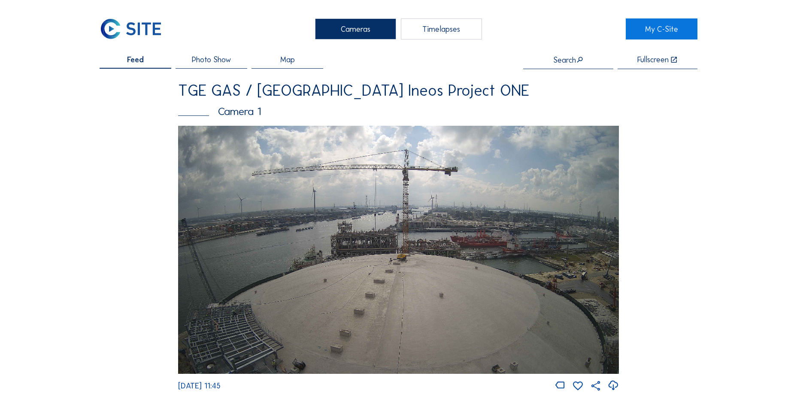
scroll to position [472, 0]
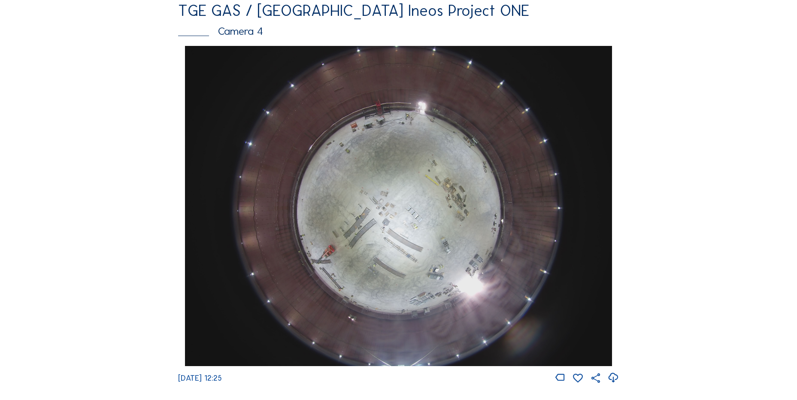
scroll to position [816, 0]
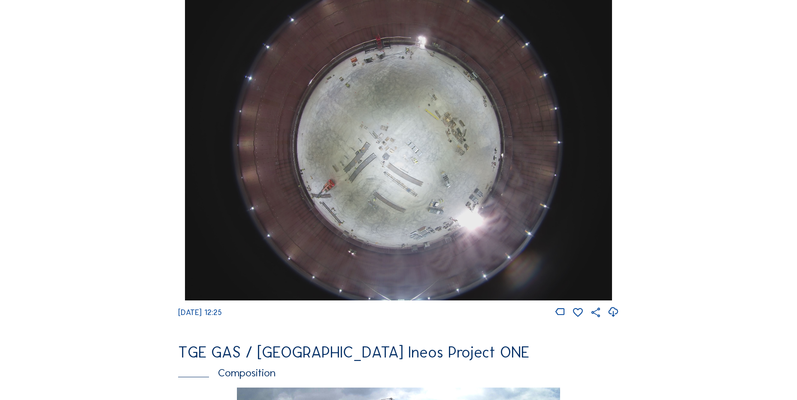
click at [612, 316] on icon at bounding box center [613, 312] width 12 height 14
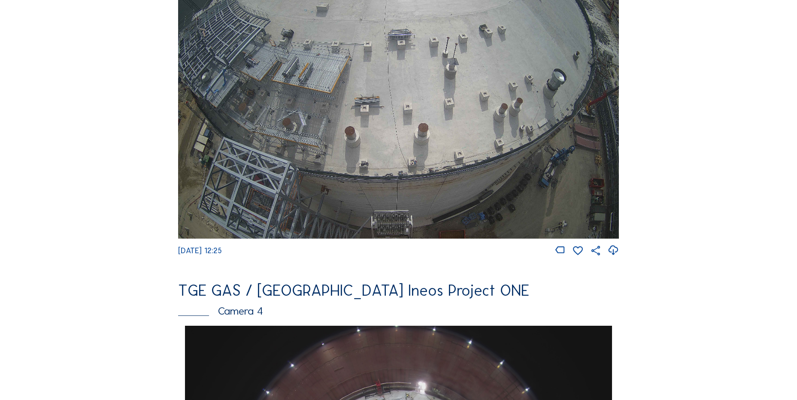
scroll to position [472, 0]
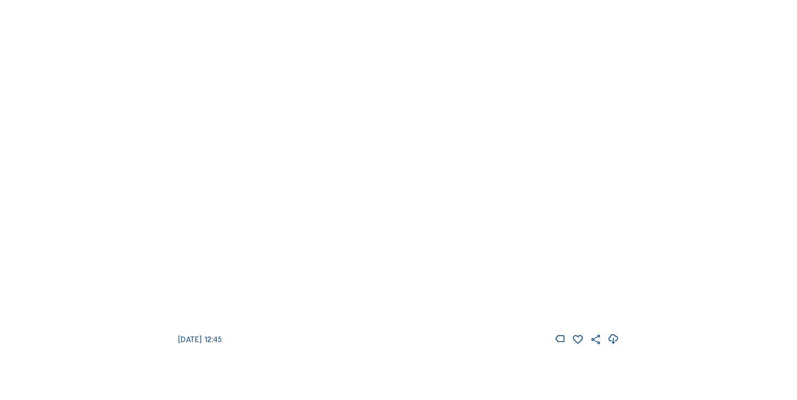
scroll to position [1331, 0]
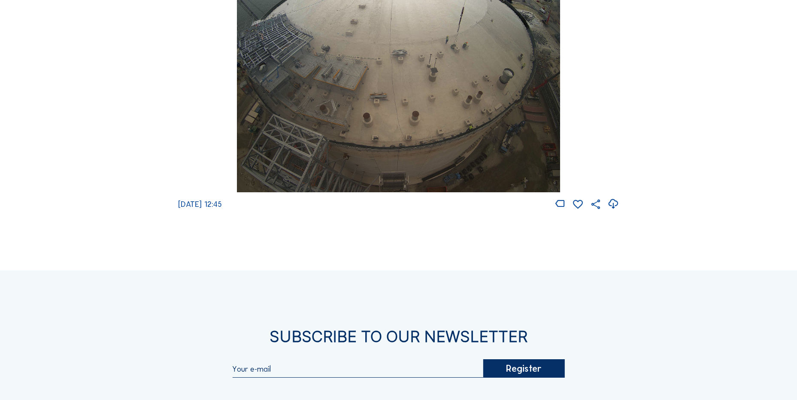
click at [616, 209] on icon at bounding box center [613, 204] width 12 height 14
drag, startPoint x: 178, startPoint y: 69, endPoint x: 176, endPoint y: 4, distance: 64.4
click at [178, 67] on div "Mo 18 Aug 2025 12:45" at bounding box center [398, 42] width 441 height 338
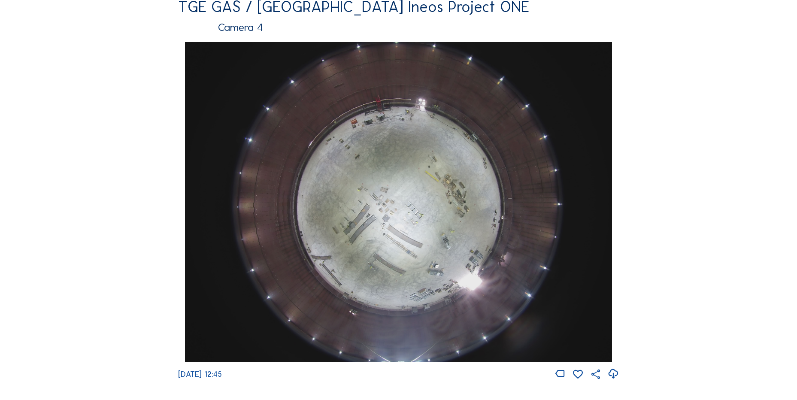
scroll to position [816, 0]
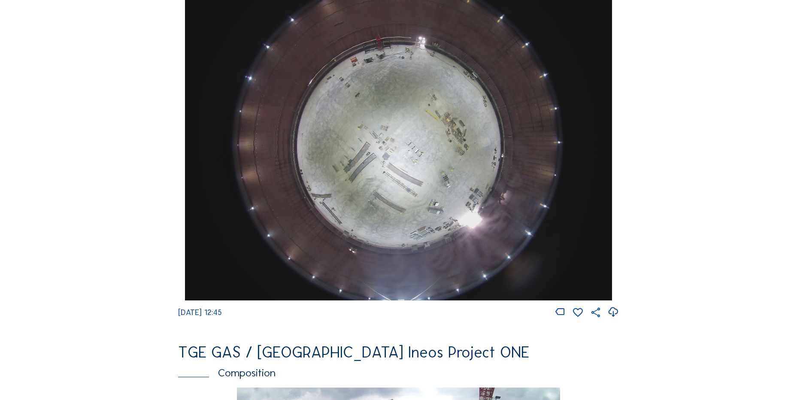
click at [614, 317] on icon at bounding box center [613, 312] width 12 height 14
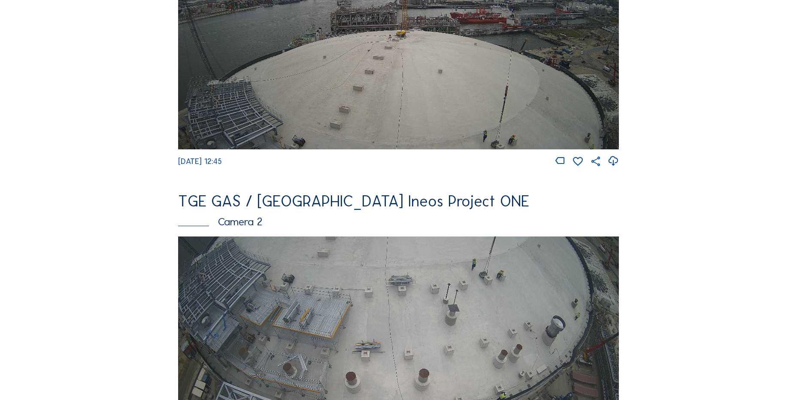
scroll to position [215, 0]
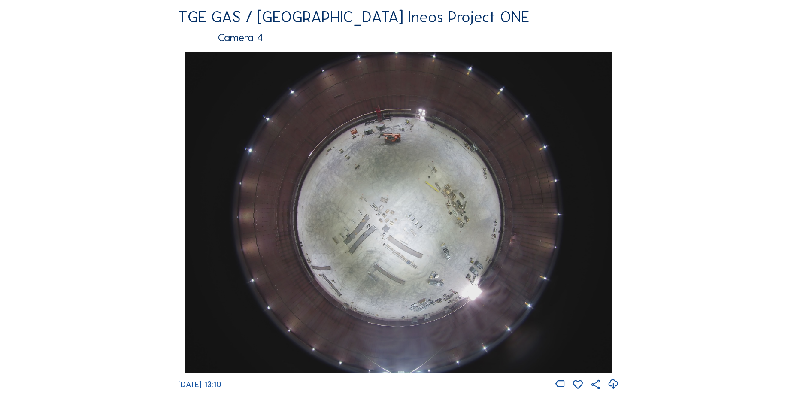
scroll to position [816, 0]
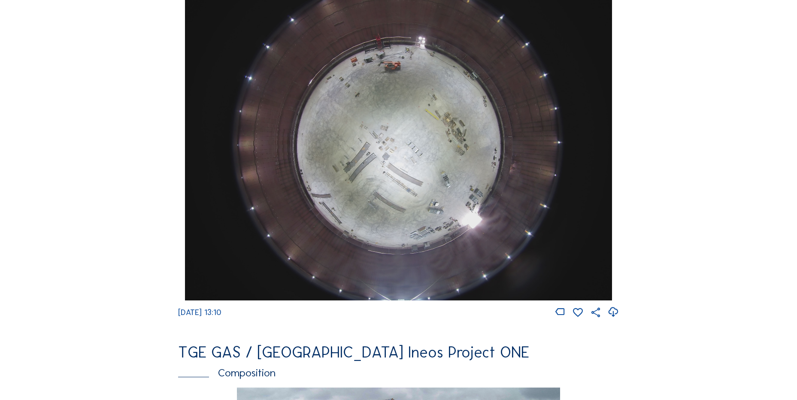
click at [616, 316] on icon at bounding box center [613, 312] width 12 height 14
drag, startPoint x: 56, startPoint y: 121, endPoint x: 42, endPoint y: 138, distance: 22.1
click at [56, 121] on div "Cameras Timelapses My C-Site Feed Photo Show Map Search Fullscreen TGE GAS / An…" at bounding box center [398, 143] width 797 height 1918
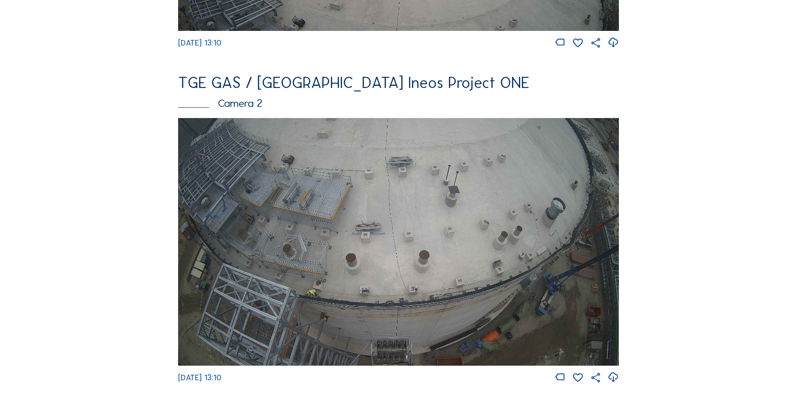
scroll to position [215, 0]
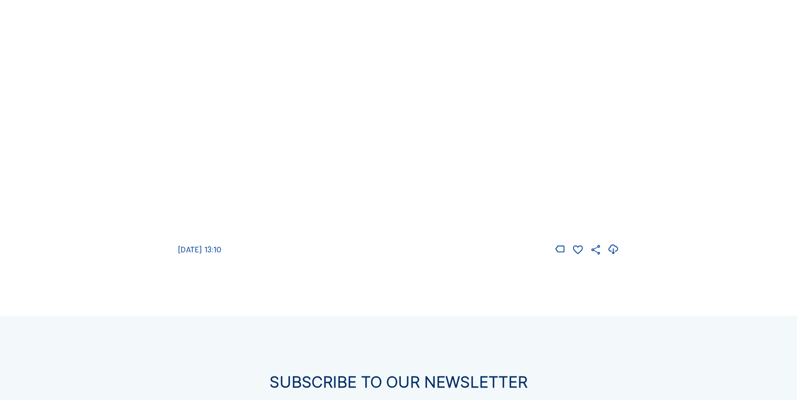
scroll to position [1288, 0]
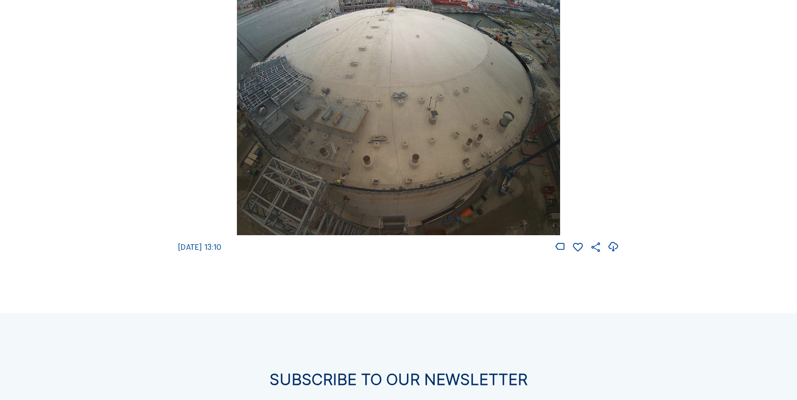
click at [616, 254] on icon at bounding box center [613, 247] width 12 height 14
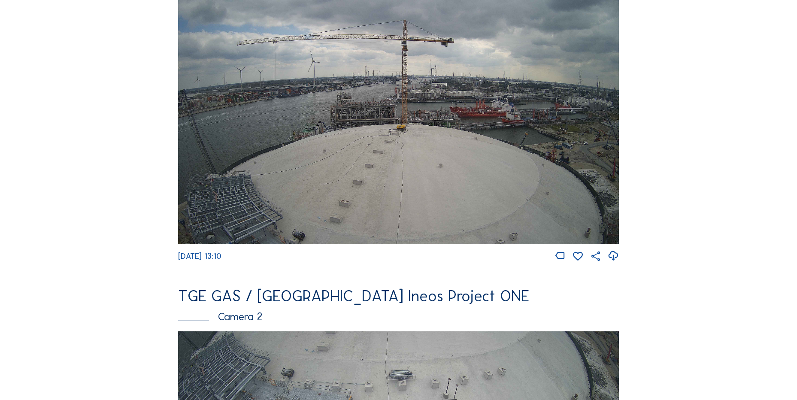
scroll to position [129, 0]
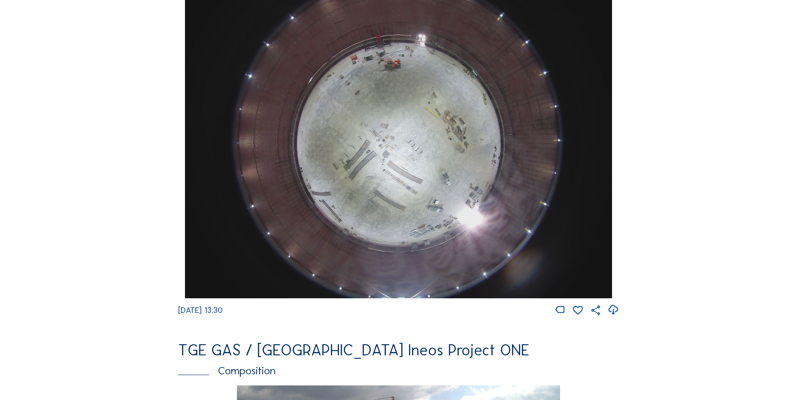
scroll to position [773, 0]
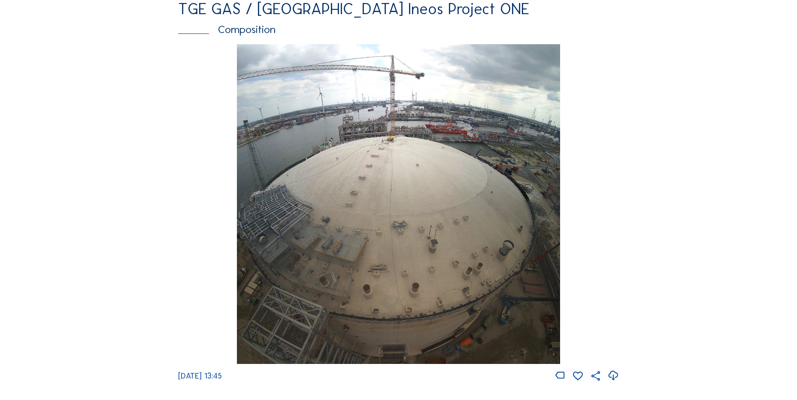
scroll to position [944, 0]
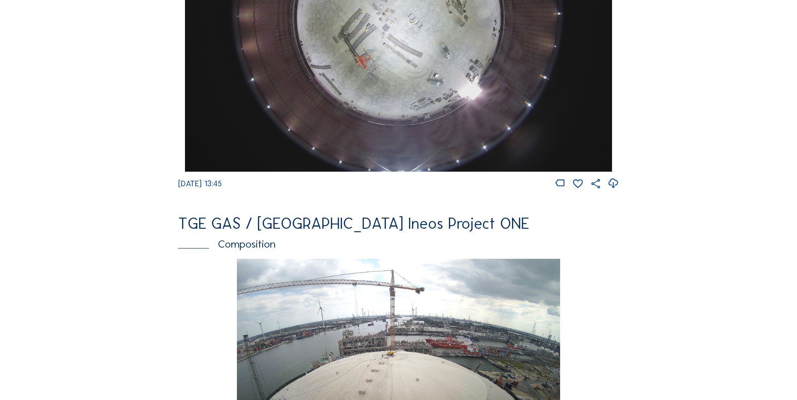
click at [613, 189] on icon at bounding box center [613, 183] width 12 height 14
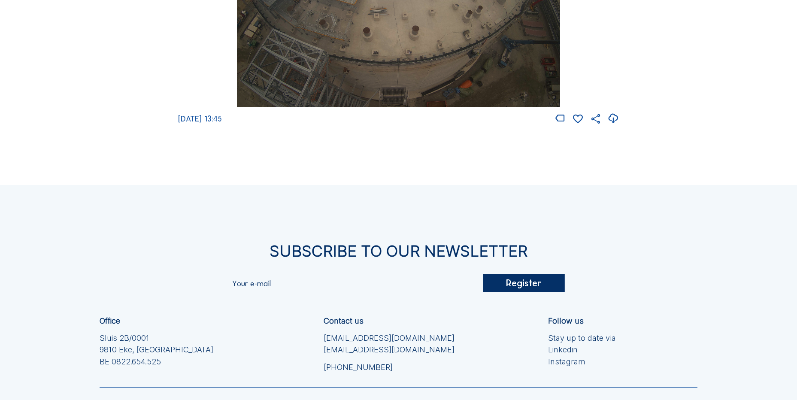
scroll to position [1417, 0]
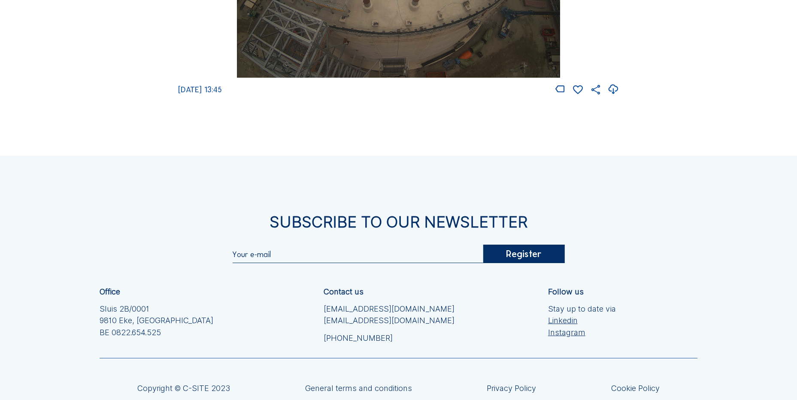
scroll to position [1525, 0]
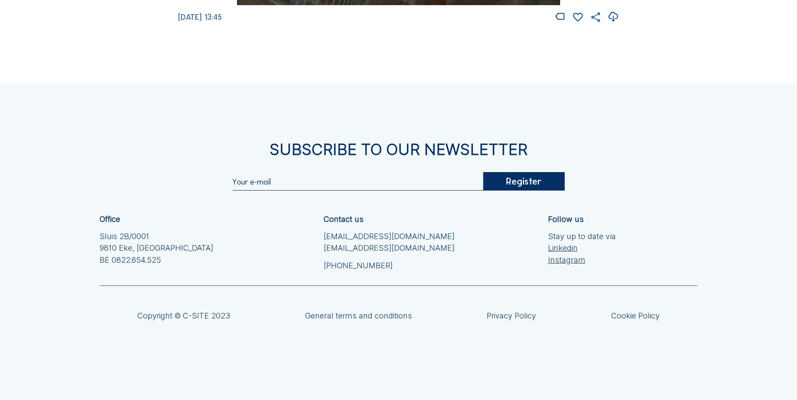
click at [157, 152] on div "Subscribe to our newsletter" at bounding box center [399, 149] width 598 height 15
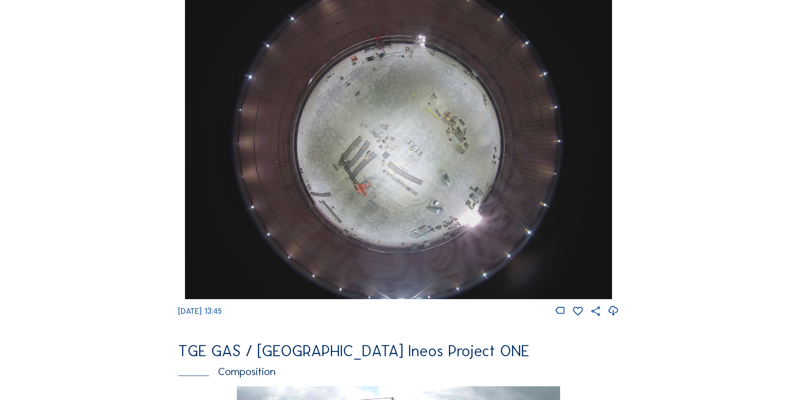
scroll to position [667, 0]
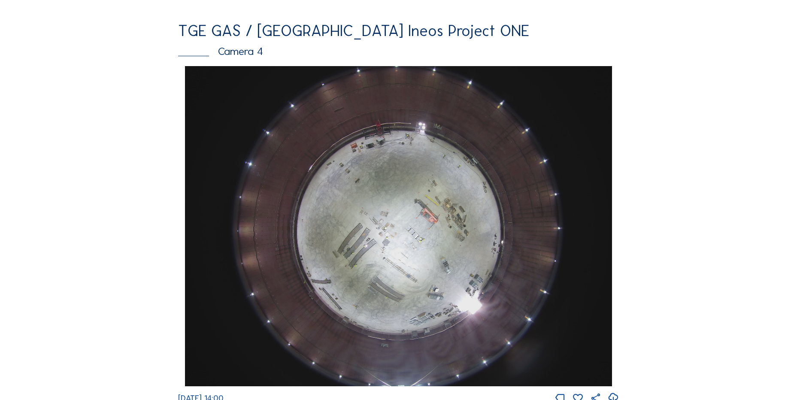
scroll to position [773, 0]
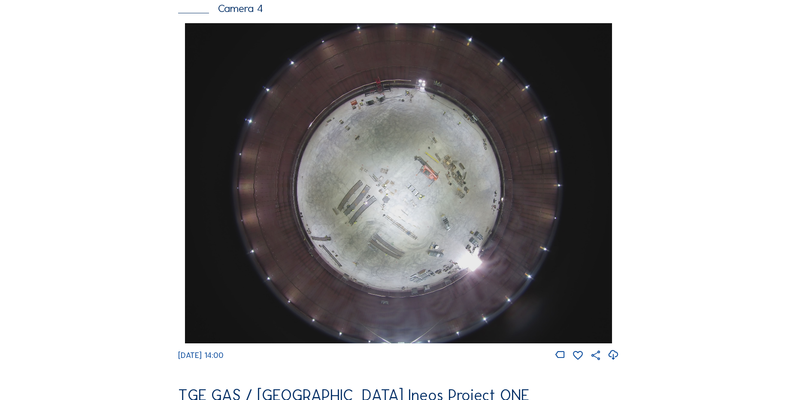
click at [616, 361] on icon at bounding box center [613, 355] width 12 height 14
click at [89, 146] on div "Cameras Timelapses My C-Site Feed Photo Show Map Search Fullscreen TGE GAS / An…" at bounding box center [398, 186] width 797 height 1918
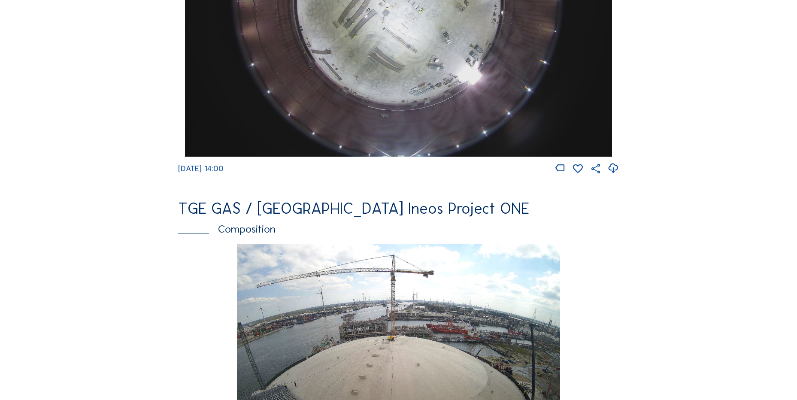
scroll to position [838, 0]
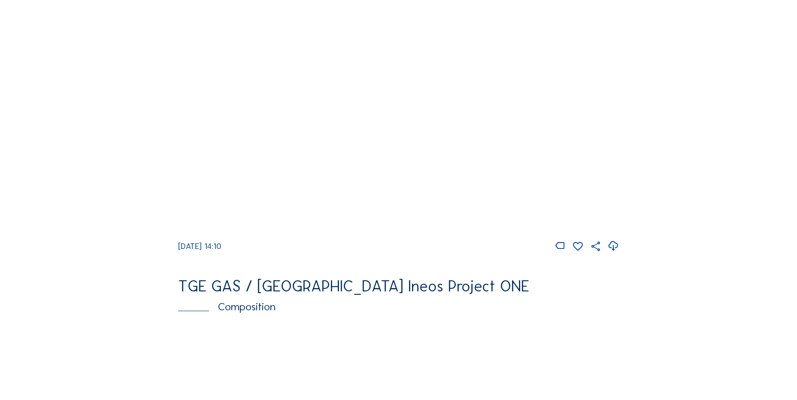
scroll to position [773, 0]
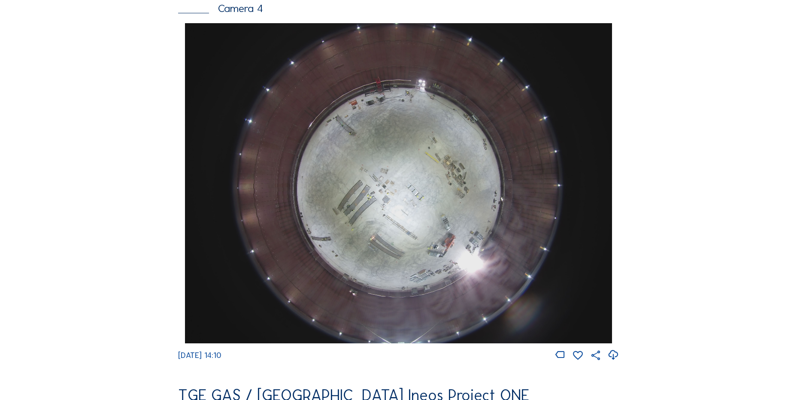
click at [616, 362] on icon at bounding box center [613, 355] width 12 height 14
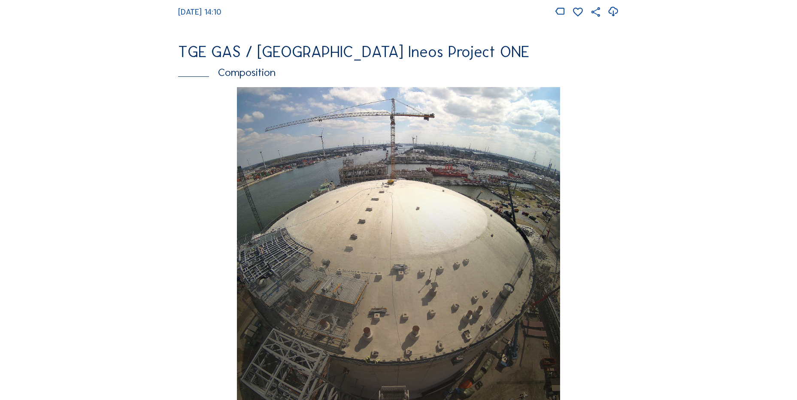
scroll to position [859, 0]
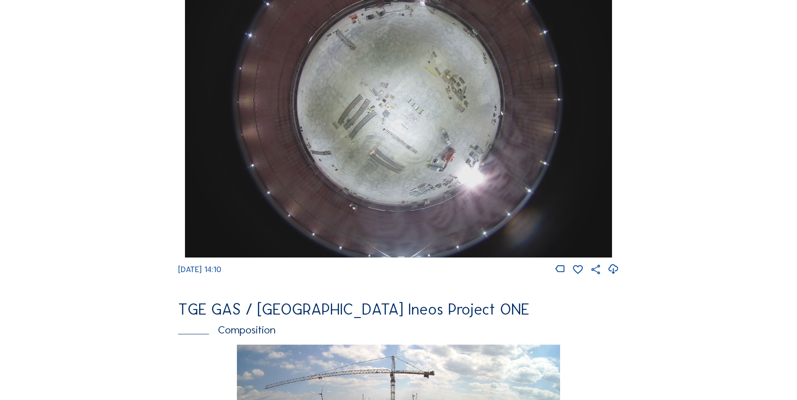
click at [89, 174] on div "Cameras Timelapses My C-Site Feed Photo Show Map Search Fullscreen TGE GAS / An…" at bounding box center [398, 100] width 797 height 1918
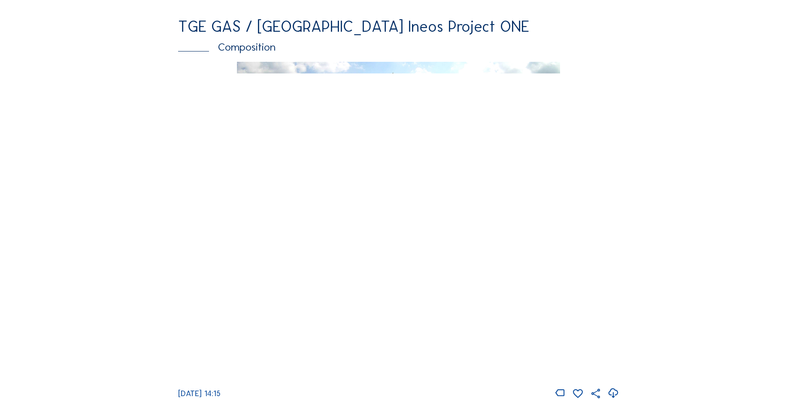
scroll to position [1245, 0]
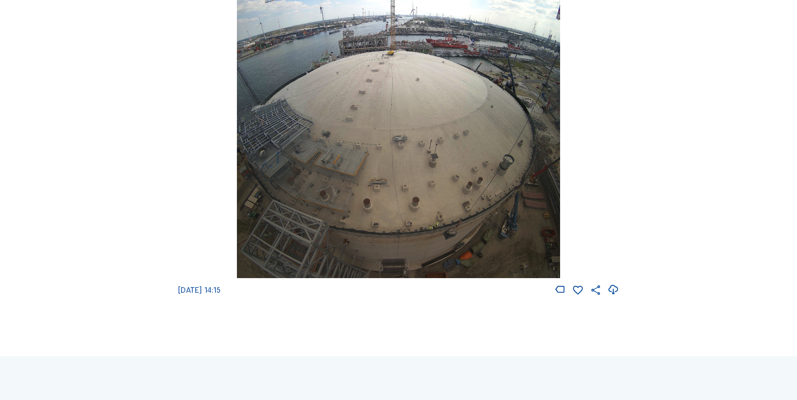
click at [617, 297] on icon at bounding box center [613, 290] width 12 height 14
drag, startPoint x: 148, startPoint y: 137, endPoint x: 154, endPoint y: 60, distance: 77.5
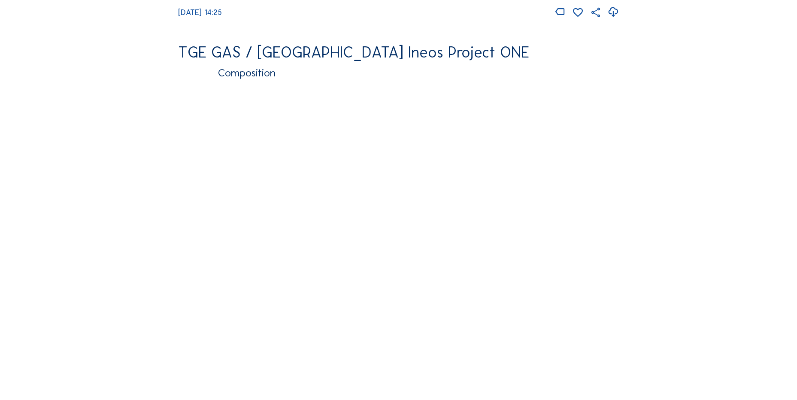
scroll to position [1202, 0]
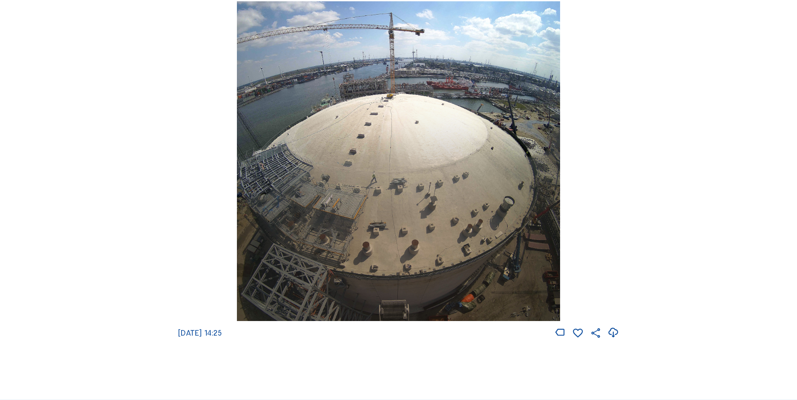
click at [616, 339] on icon at bounding box center [613, 333] width 12 height 14
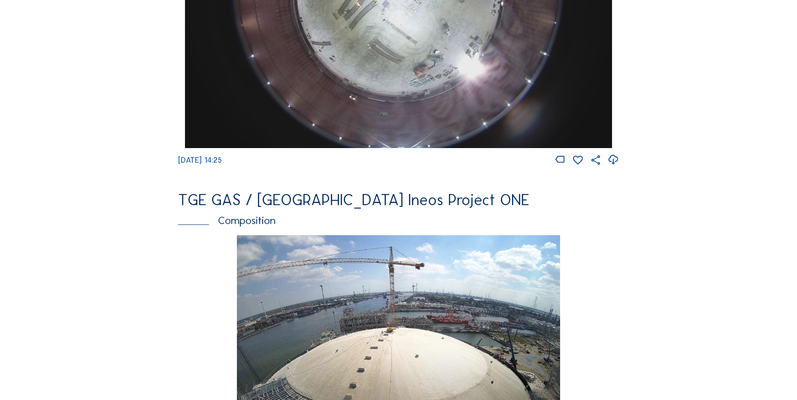
scroll to position [838, 0]
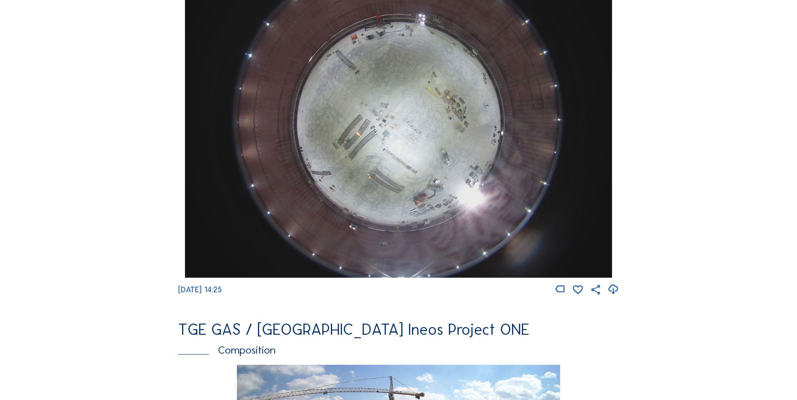
drag, startPoint x: 72, startPoint y: 102, endPoint x: 66, endPoint y: 96, distance: 8.5
click at [73, 102] on div "Cameras Timelapses My C-Site Feed Photo Show Map Search Fullscreen TGE GAS / An…" at bounding box center [398, 121] width 797 height 1918
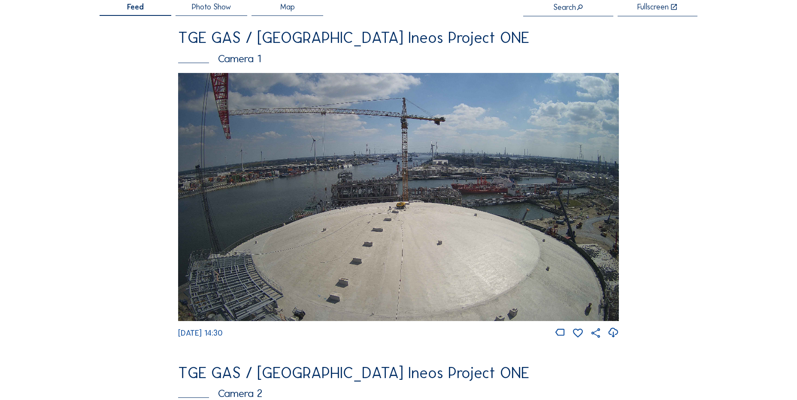
scroll to position [86, 0]
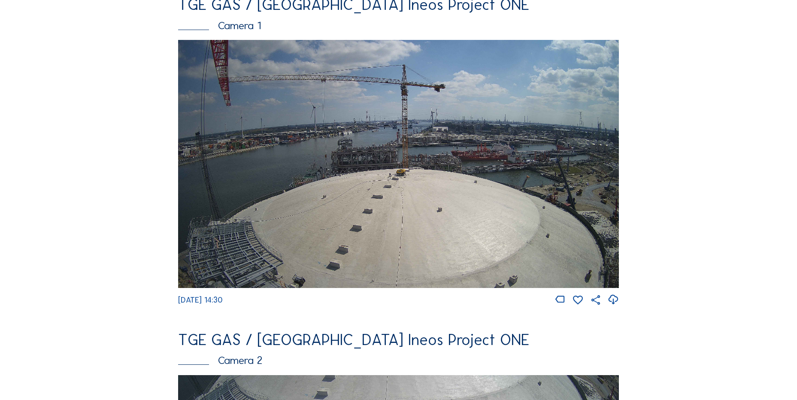
click at [613, 297] on icon at bounding box center [613, 300] width 12 height 14
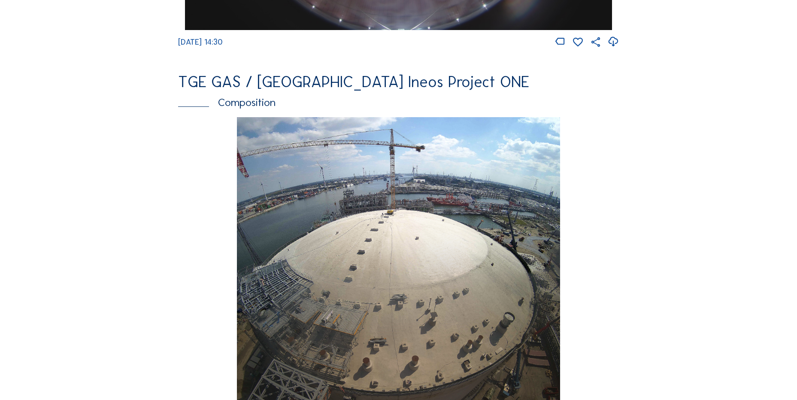
scroll to position [1245, 0]
